Goal: Information Seeking & Learning: Understand process/instructions

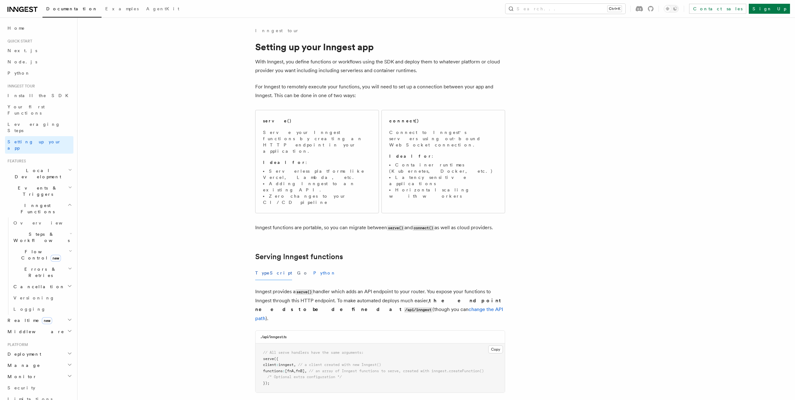
click at [313, 266] on button "Python" at bounding box center [324, 273] width 23 height 14
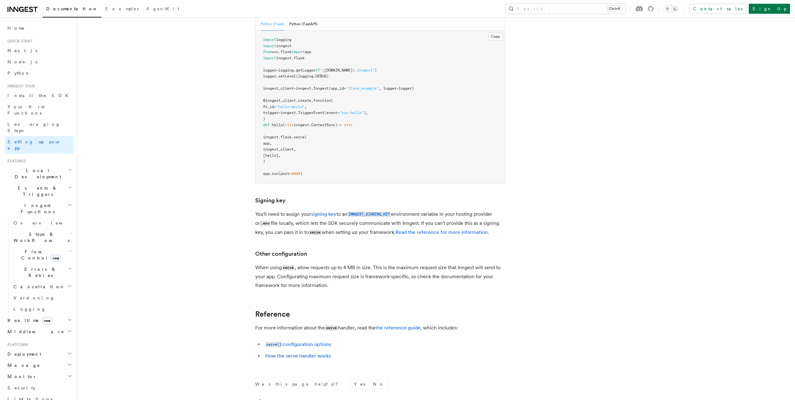
scroll to position [323, 0]
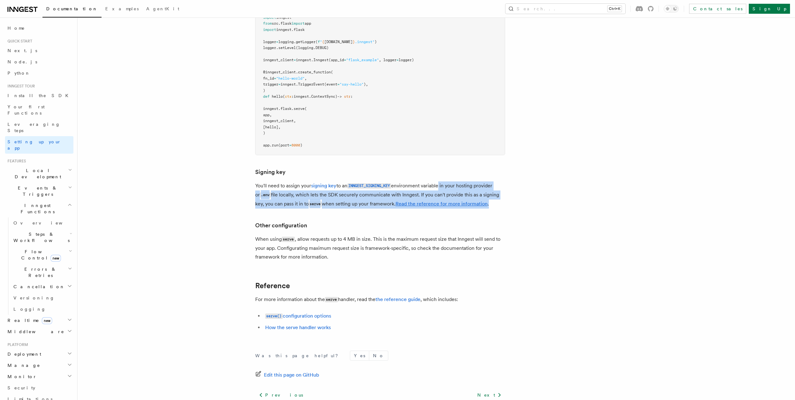
drag, startPoint x: 441, startPoint y: 155, endPoint x: 513, endPoint y: 172, distance: 73.6
click at [512, 172] on article "Inngest tour Setting up your Inngest app With Inngest, you define functions or …" at bounding box center [420, 78] width 665 height 749
click at [513, 172] on article "Inngest tour Setting up your Inngest app With Inngest, you define functions or …" at bounding box center [420, 78] width 665 height 749
drag, startPoint x: 414, startPoint y: 164, endPoint x: 517, endPoint y: 179, distance: 103.6
click at [517, 179] on article "Inngest tour Setting up your Inngest app With Inngest, you define functions or …" at bounding box center [420, 78] width 665 height 749
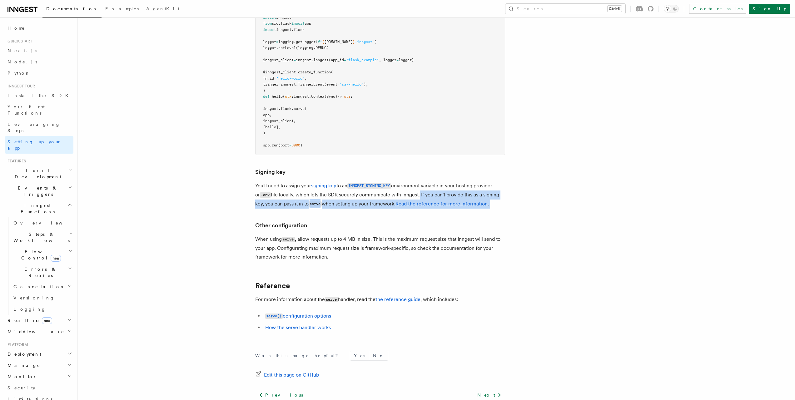
click at [517, 179] on article "Inngest tour Setting up your Inngest app With Inngest, you define functions or …" at bounding box center [420, 78] width 665 height 749
drag, startPoint x: 513, startPoint y: 172, endPoint x: 416, endPoint y: 163, distance: 97.3
click at [416, 163] on article "Inngest tour Setting up your Inngest app With Inngest, you define functions or …" at bounding box center [420, 78] width 665 height 749
click at [416, 182] on p "You'll need to assign your signing key to an INNGEST_SIGNING_KEY environment va…" at bounding box center [380, 195] width 250 height 27
drag, startPoint x: 460, startPoint y: 163, endPoint x: 529, endPoint y: 180, distance: 71.6
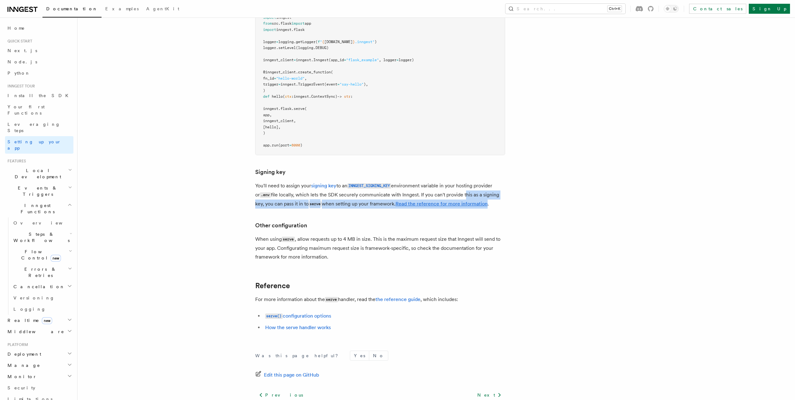
click at [523, 178] on article "Inngest tour Setting up your Inngest app With Inngest, you define functions or …" at bounding box center [420, 78] width 665 height 749
click at [534, 180] on article "Inngest tour Setting up your Inngest app With Inngest, you define functions or …" at bounding box center [420, 78] width 665 height 749
